Goal: Communication & Community: Answer question/provide support

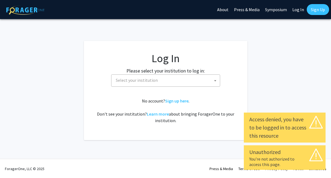
select select
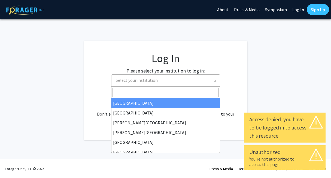
click at [155, 80] on span "Select your institution" at bounding box center [137, 79] width 42 height 5
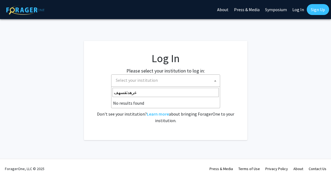
drag, startPoint x: 135, startPoint y: 94, endPoint x: 84, endPoint y: 91, distance: 50.4
click at [84, 91] on body "Skip navigation About Press & Media Symposium Log In Sign Up Complete your prof…" at bounding box center [165, 89] width 331 height 178
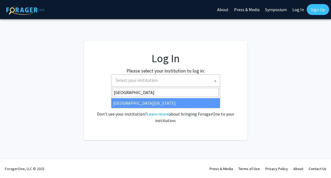
type input "university of kentucky"
select select "13"
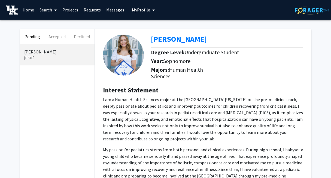
click at [138, 13] on button "My Profile" at bounding box center [143, 10] width 26 height 20
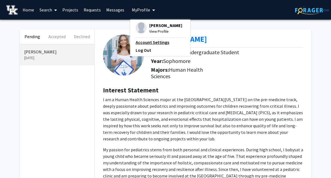
click at [149, 41] on link "Account Settings" at bounding box center [160, 42] width 49 height 7
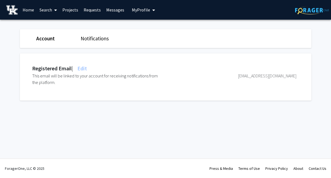
click at [28, 11] on link "Home" at bounding box center [28, 9] width 17 height 19
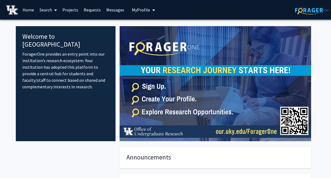
click at [152, 10] on icon "My profile dropdown to access profile and logout" at bounding box center [153, 10] width 3 height 4
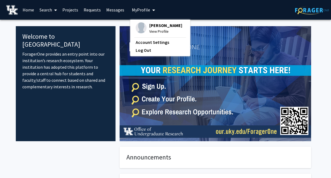
click at [159, 30] on span "View Profile" at bounding box center [165, 31] width 33 height 6
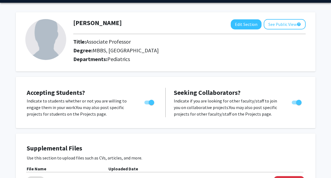
scroll to position [5, 0]
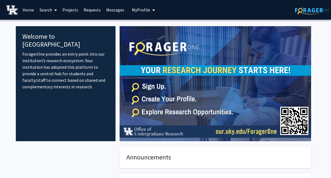
click at [114, 10] on link "Messages" at bounding box center [114, 9] width 23 height 19
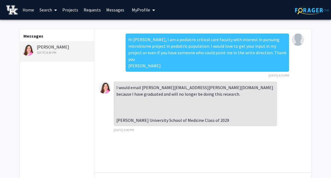
click at [85, 10] on link "Requests" at bounding box center [92, 9] width 23 height 19
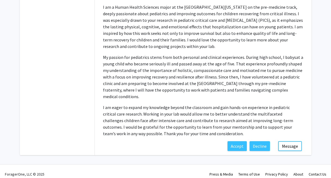
scroll to position [92, 0]
click at [294, 141] on button "Message" at bounding box center [290, 146] width 24 height 10
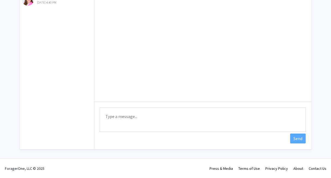
scroll to position [71, 0]
click at [173, 116] on textarea "Type a message" at bounding box center [203, 119] width 206 height 25
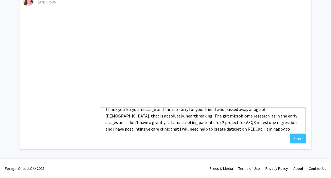
scroll to position [26, 0]
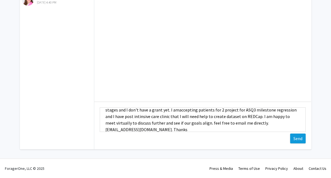
type textarea "Hi- [PERSON_NAME] Thank you for you message and I am so sorry for your friend w…"
click at [298, 139] on button "Send" at bounding box center [298, 138] width 16 height 10
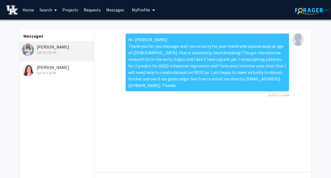
scroll to position [2, 0]
